Goal: Navigation & Orientation: Go to known website

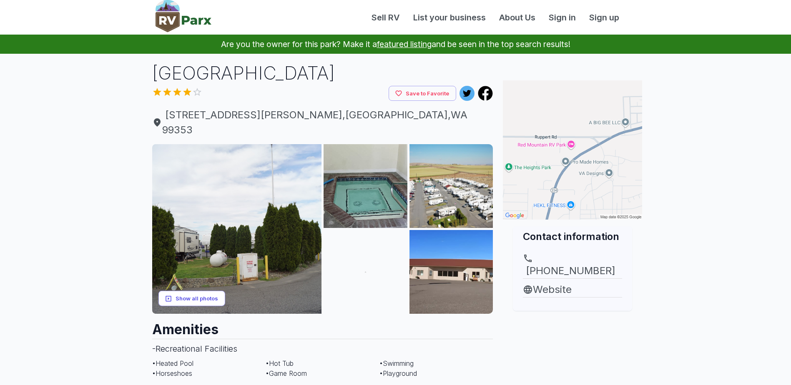
click at [178, 291] on button "Show all photos" at bounding box center [191, 298] width 67 height 15
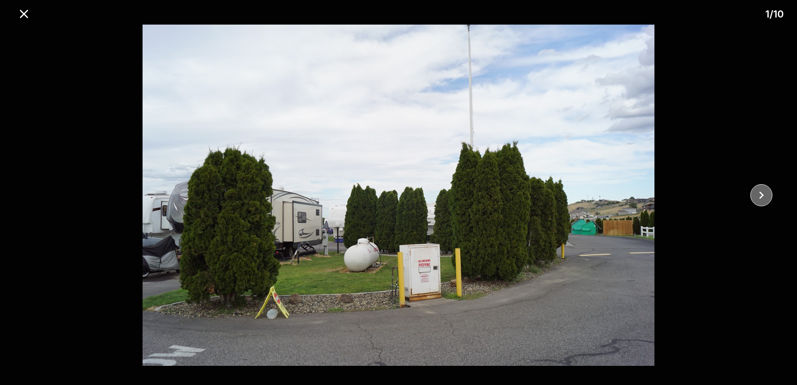
click at [767, 194] on icon "close" at bounding box center [761, 195] width 15 height 15
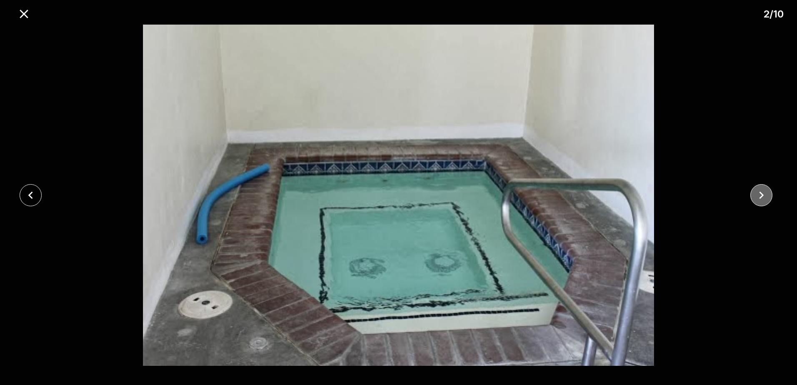
click at [763, 196] on icon "close" at bounding box center [761, 195] width 15 height 15
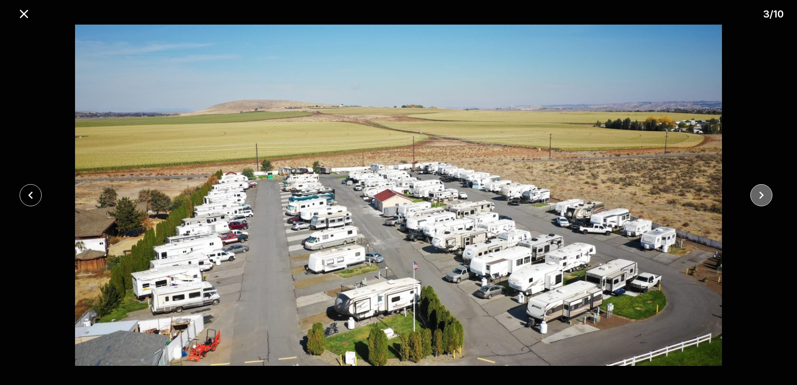
click at [763, 196] on icon "close" at bounding box center [761, 195] width 15 height 15
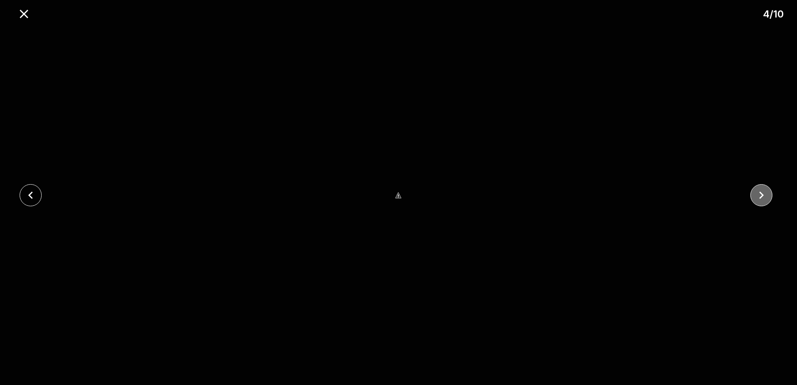
click at [757, 197] on icon "close" at bounding box center [761, 195] width 15 height 15
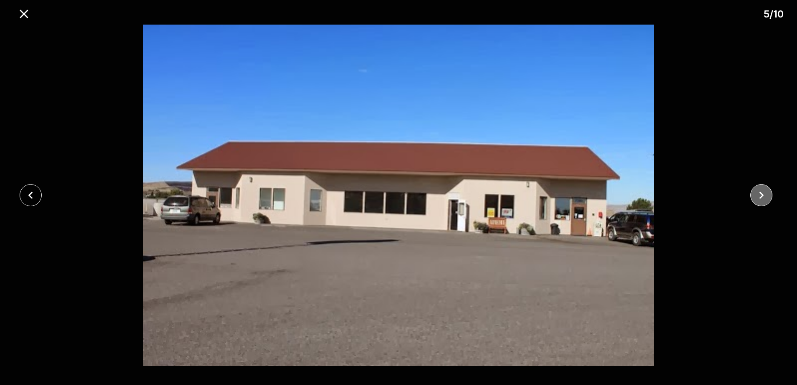
click at [757, 197] on icon "close" at bounding box center [761, 195] width 15 height 15
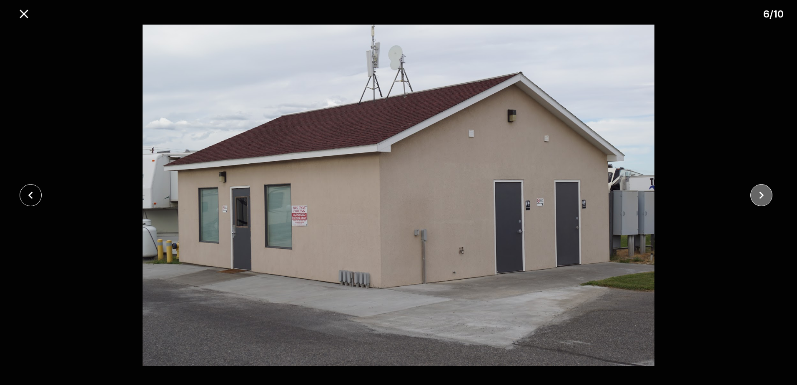
click at [757, 197] on icon "close" at bounding box center [761, 195] width 15 height 15
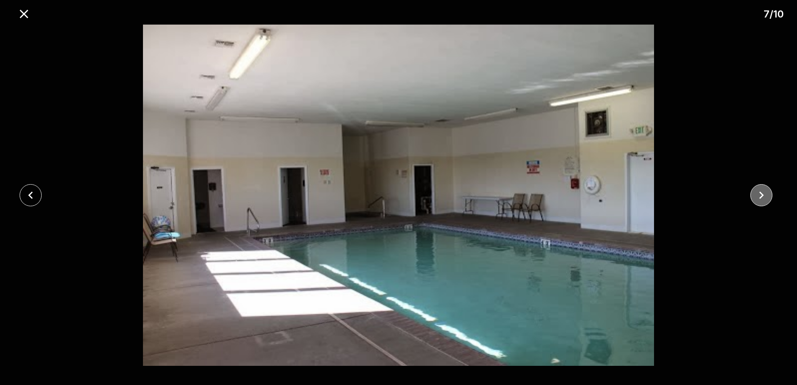
click at [757, 197] on icon "close" at bounding box center [761, 195] width 15 height 15
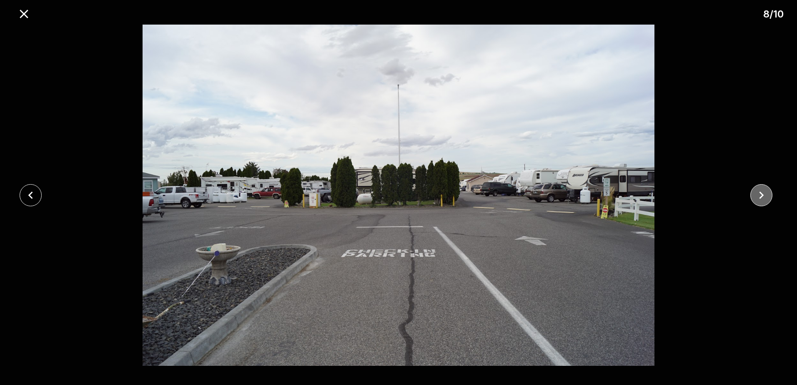
click at [757, 197] on icon "close" at bounding box center [761, 195] width 15 height 15
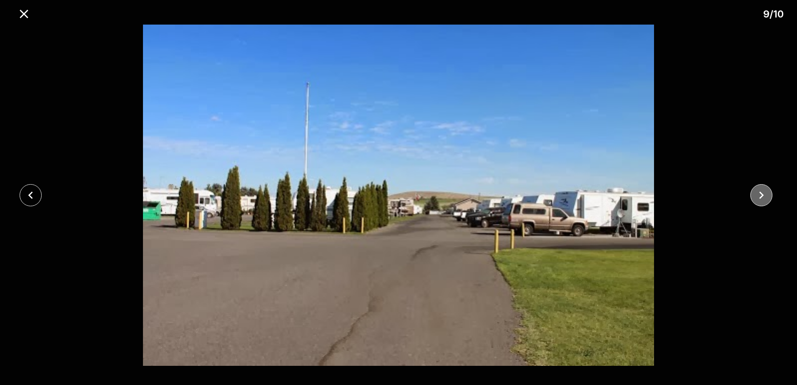
click at [757, 197] on icon "close" at bounding box center [761, 195] width 15 height 15
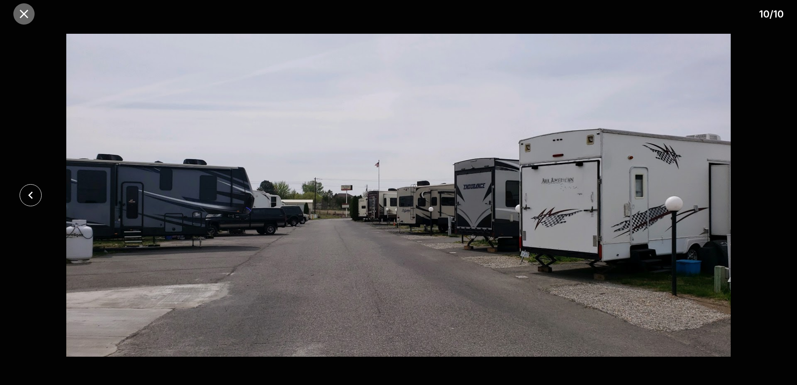
click at [21, 16] on icon "close" at bounding box center [24, 14] width 8 height 8
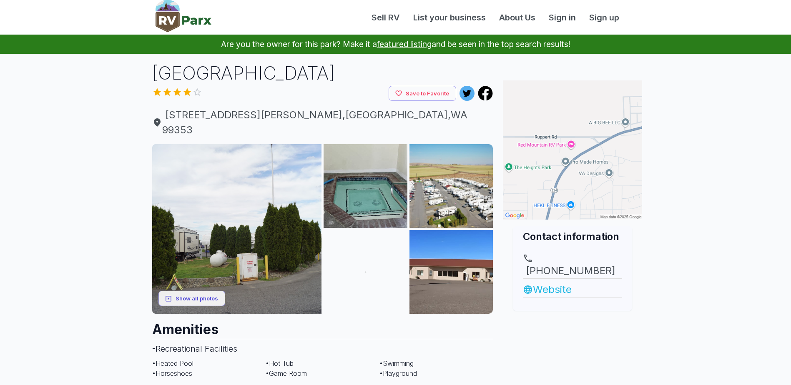
click at [553, 282] on link "Website" at bounding box center [572, 289] width 99 height 15
